Goal: Check status: Check status

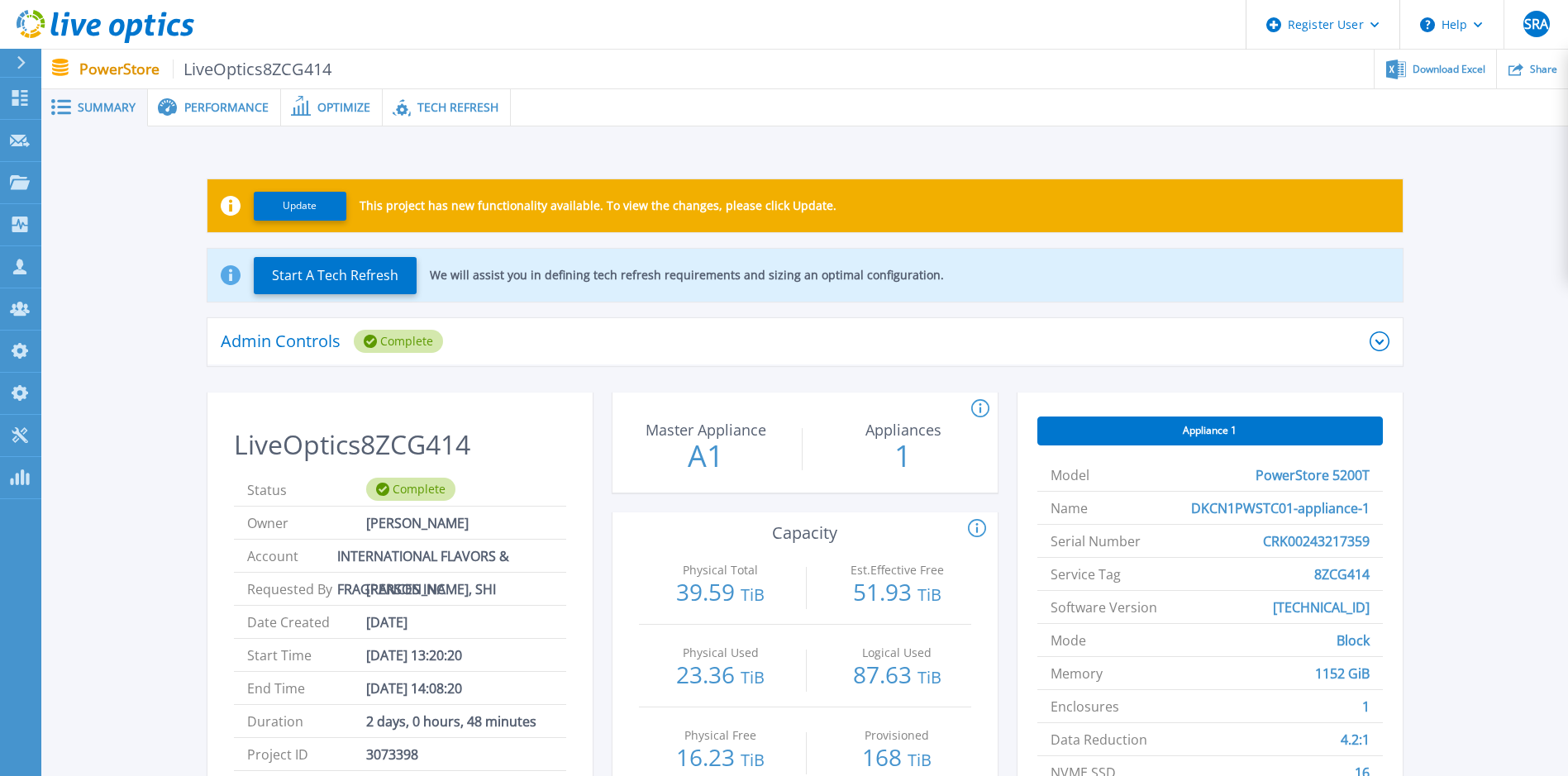
drag, startPoint x: 246, startPoint y: 585, endPoint x: 501, endPoint y: 604, distance: 255.7
click at [501, 604] on li "Requested By [PERSON_NAME], SHI" at bounding box center [400, 589] width 333 height 33
drag, startPoint x: 501, startPoint y: 604, endPoint x: 501, endPoint y: 592, distance: 12.0
click at [501, 592] on li "Requested By [PERSON_NAME], SHI" at bounding box center [400, 589] width 333 height 33
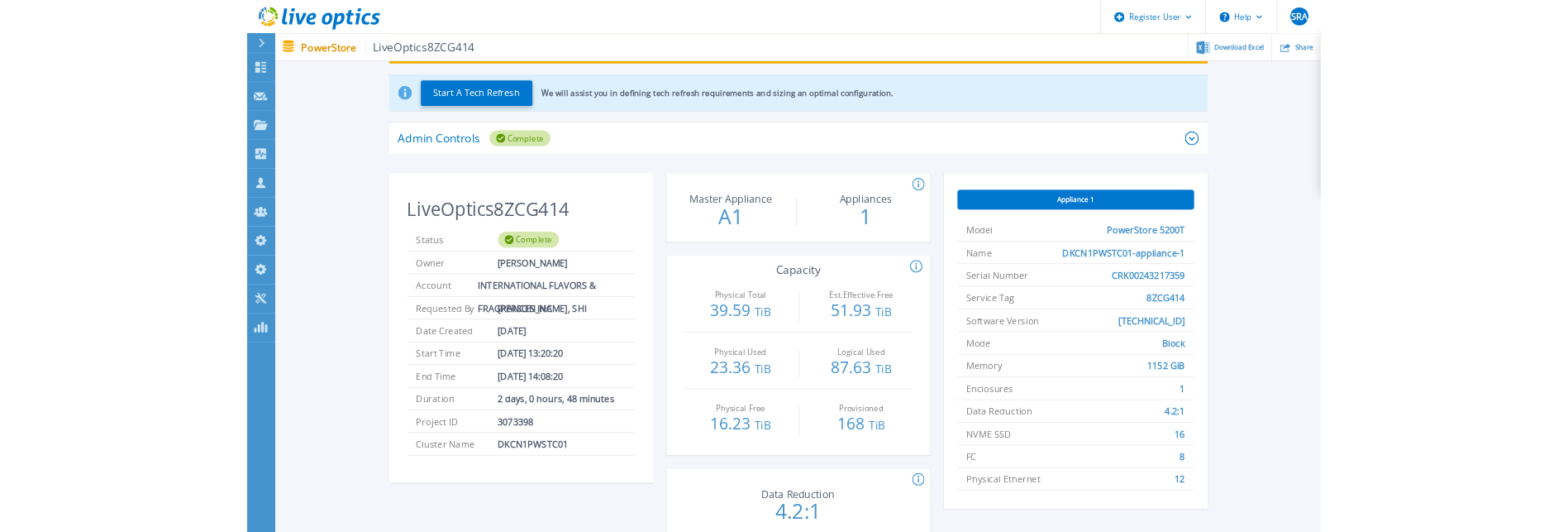
scroll to position [165, 0]
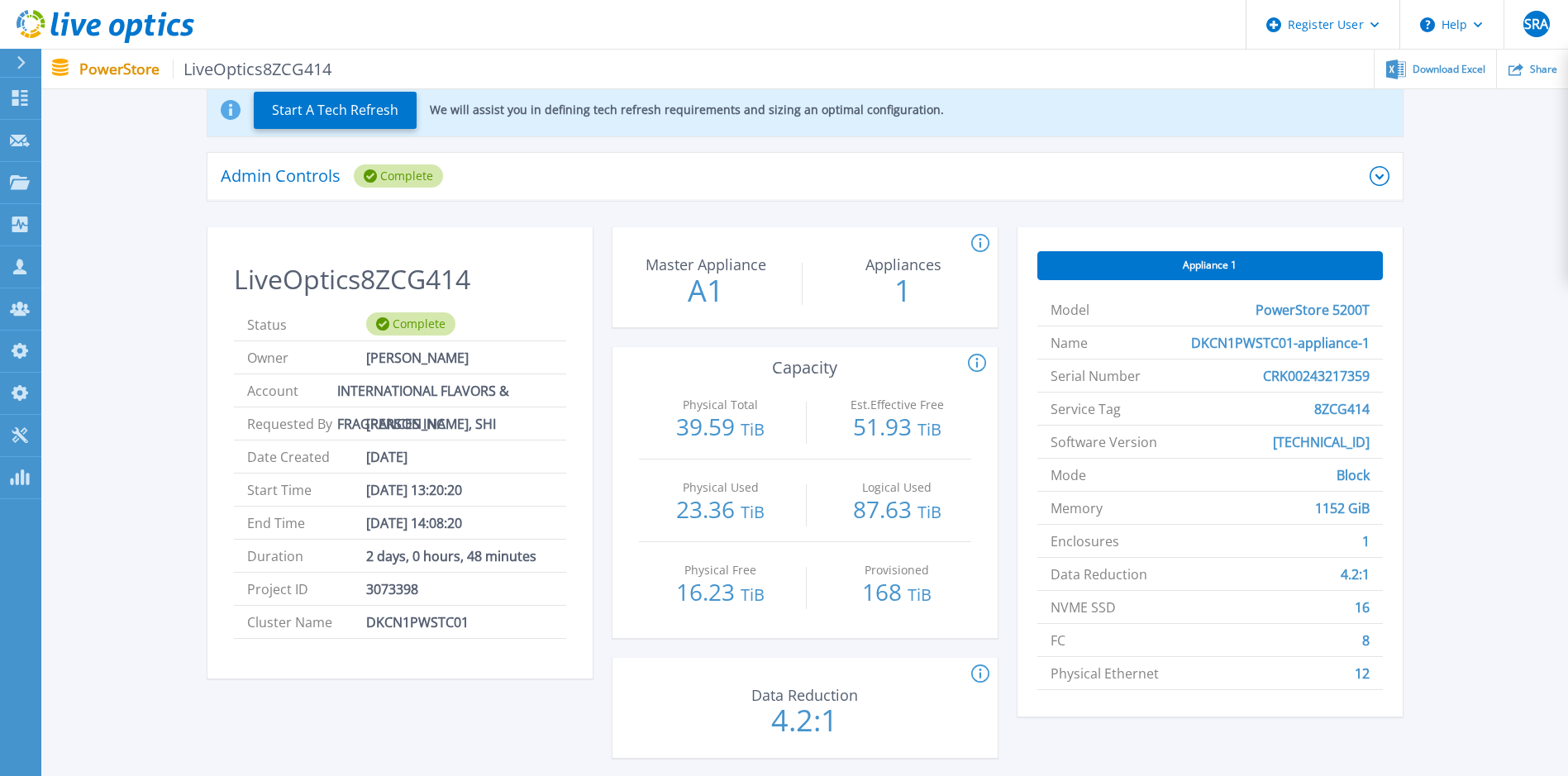
drag, startPoint x: 1232, startPoint y: 340, endPoint x: 1086, endPoint y: 349, distance: 146.3
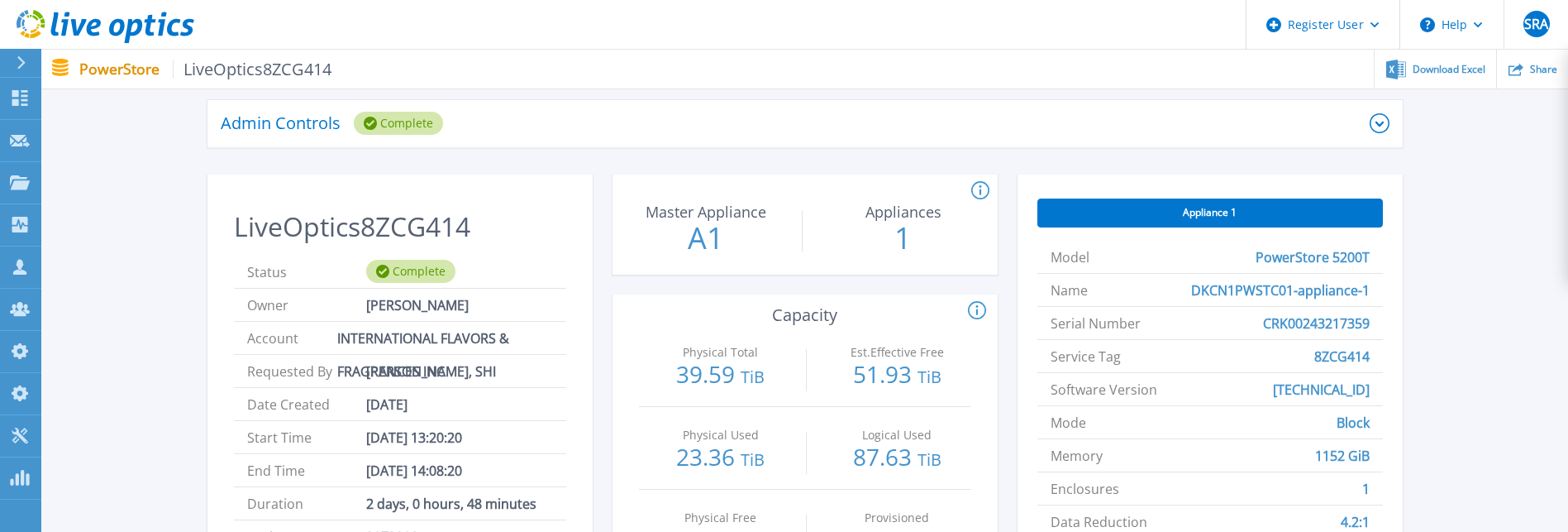
scroll to position [248, 0]
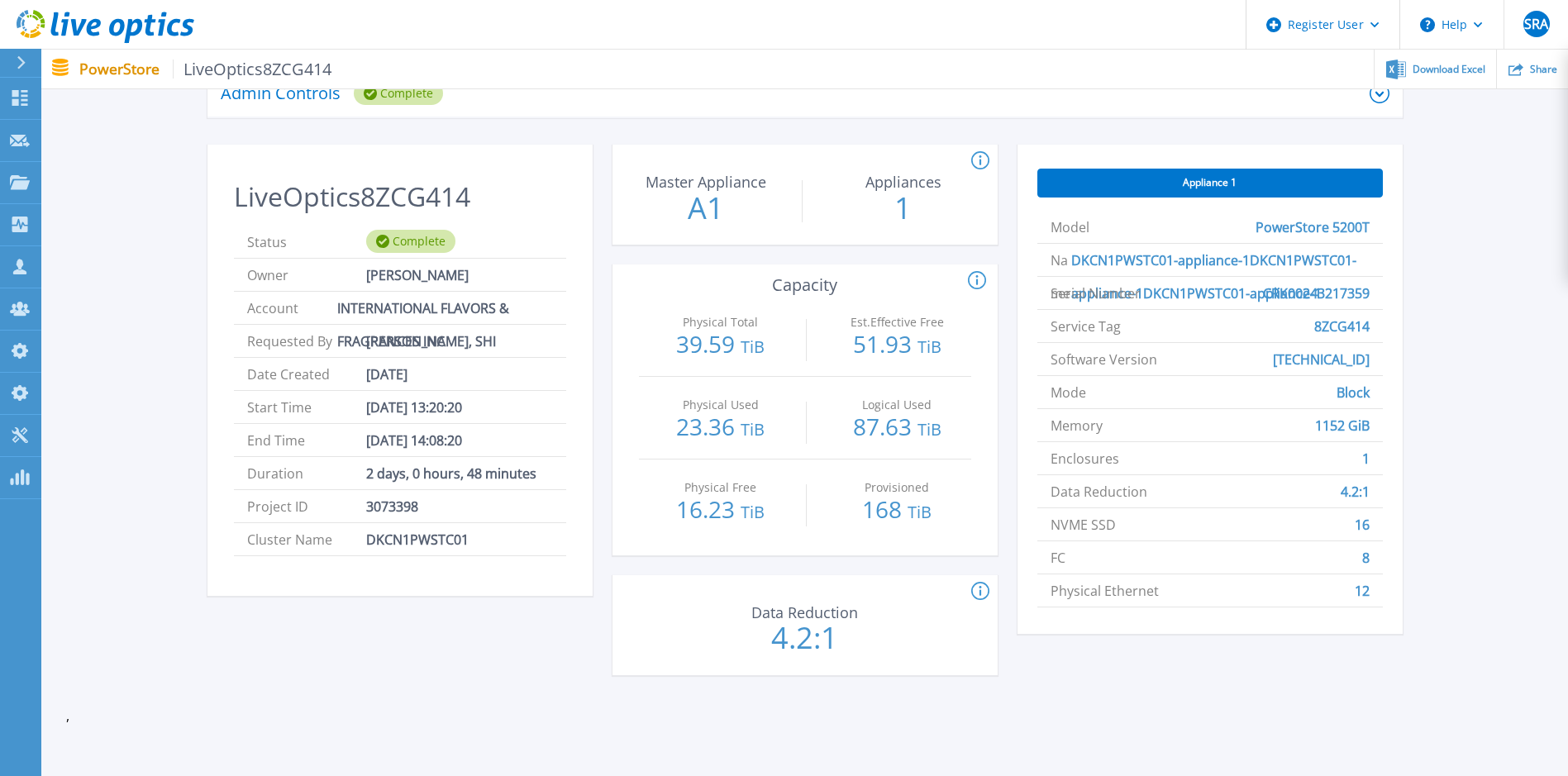
drag, startPoint x: 238, startPoint y: 340, endPoint x: 507, endPoint y: 342, distance: 269.0
click at [507, 342] on li "Requested By [PERSON_NAME], SHI" at bounding box center [400, 341] width 333 height 33
click at [1481, 340] on div "Update This project has new functionality available. To view the changes, pleas…" at bounding box center [804, 307] width 1477 height 804
